Goal: Information Seeking & Learning: Compare options

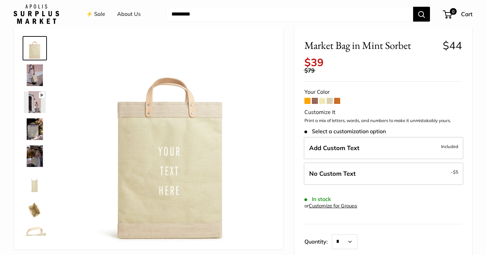
scroll to position [24, 0]
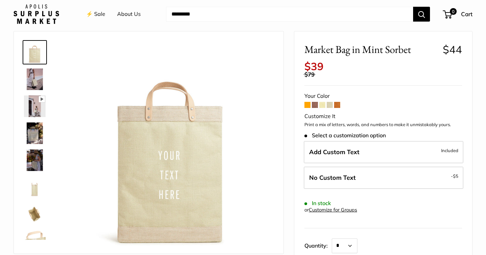
click at [315, 102] on span at bounding box center [315, 105] width 6 height 6
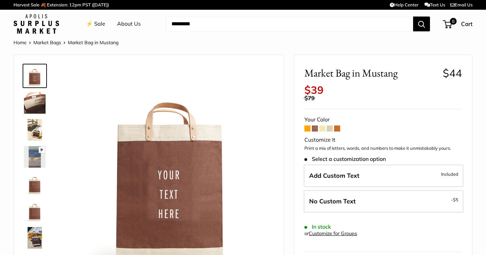
click at [308, 126] on span at bounding box center [308, 129] width 6 height 6
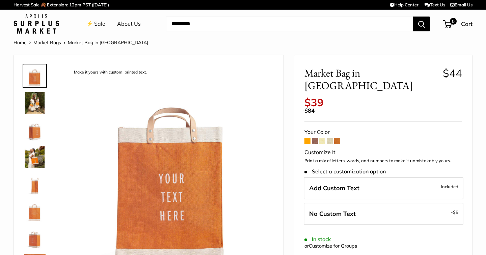
click at [336, 138] on span at bounding box center [337, 141] width 6 height 6
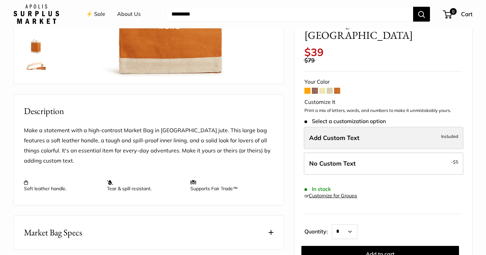
scroll to position [194, 0]
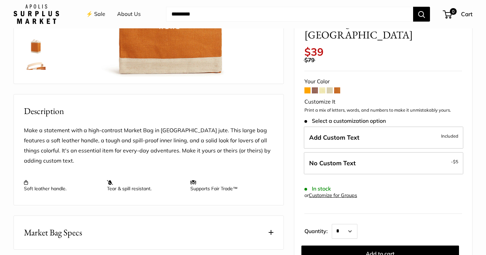
click at [324, 87] on span at bounding box center [322, 90] width 6 height 6
